Goal: Check status: Check status

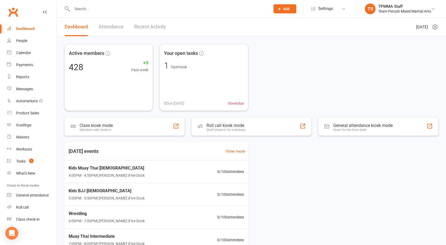
click at [103, 9] on input "text" at bounding box center [168, 8] width 196 height 7
drag, startPoint x: 94, startPoint y: 8, endPoint x: 81, endPoint y: 7, distance: 12.6
click at [81, 7] on input "SPROING" at bounding box center [168, 8] width 196 height 7
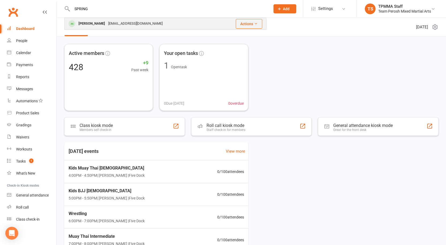
type input "SPRING"
click at [88, 26] on div "[PERSON_NAME]" at bounding box center [92, 24] width 30 height 8
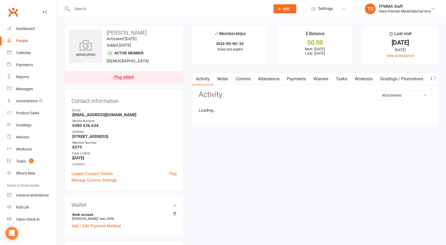
click at [296, 78] on link "Payments" at bounding box center [296, 79] width 27 height 12
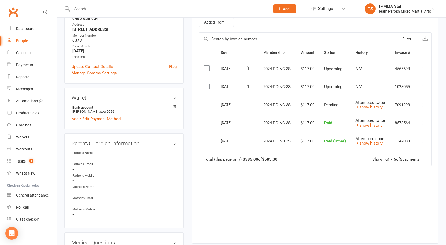
scroll to position [134, 0]
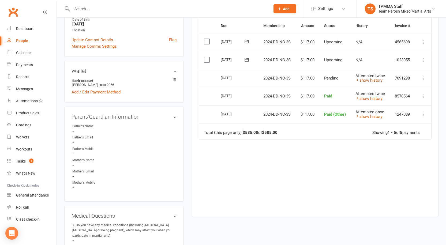
click at [376, 83] on link "show history" at bounding box center [368, 80] width 27 height 5
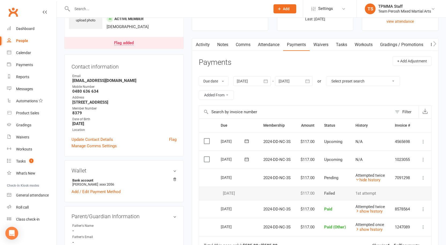
scroll to position [0, 0]
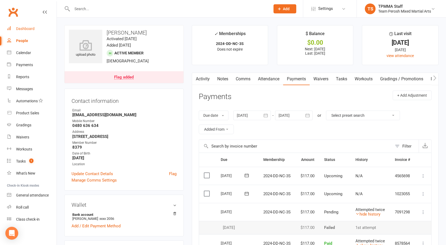
click at [22, 25] on link "Dashboard" at bounding box center [32, 29] width 50 height 12
